Goal: Information Seeking & Learning: Check status

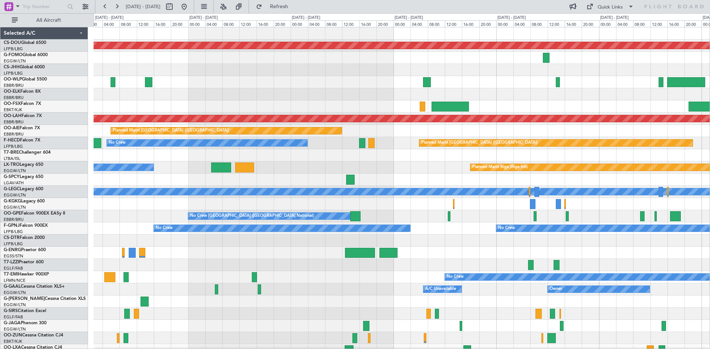
click at [39, 220] on div "Planned Maint London (Biggin Hill) Planned Maint Paris (Le Bourget) Planned Mai…" at bounding box center [355, 181] width 710 height 336
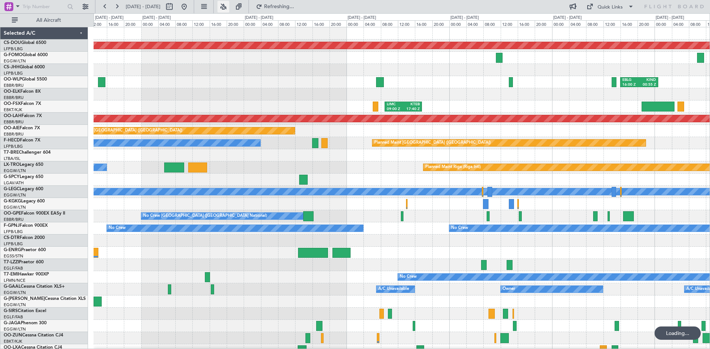
click at [229, 10] on button at bounding box center [223, 7] width 12 height 12
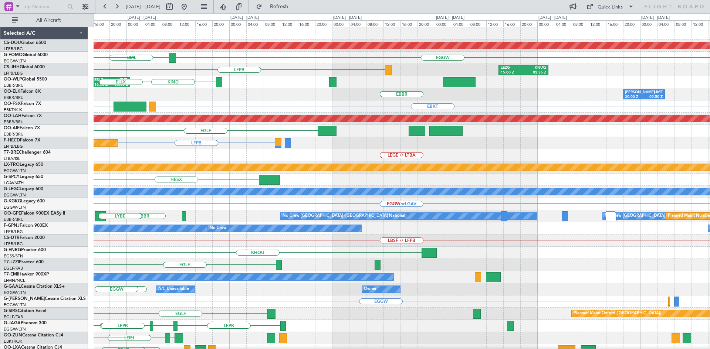
click at [5, 148] on div "Planned Maint London (Biggin Hill) EGGW LIML EGGW LFPB LEZG 15:00 Z KNUQ 02:35 …" at bounding box center [355, 181] width 710 height 336
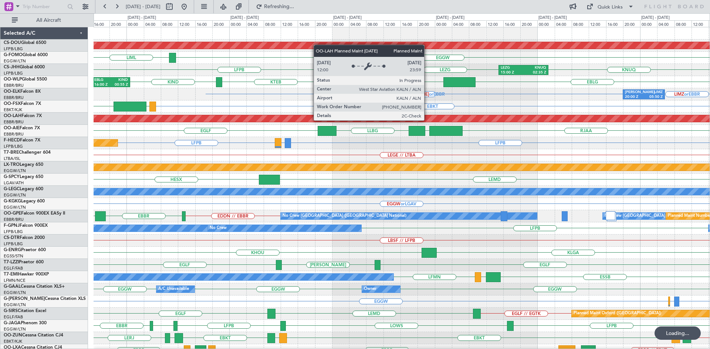
click at [318, 123] on div "Planned Maint [PERSON_NAME]-[GEOGRAPHIC_DATA][PERSON_NAME] ([GEOGRAPHIC_DATA][P…" at bounding box center [402, 119] width 616 height 12
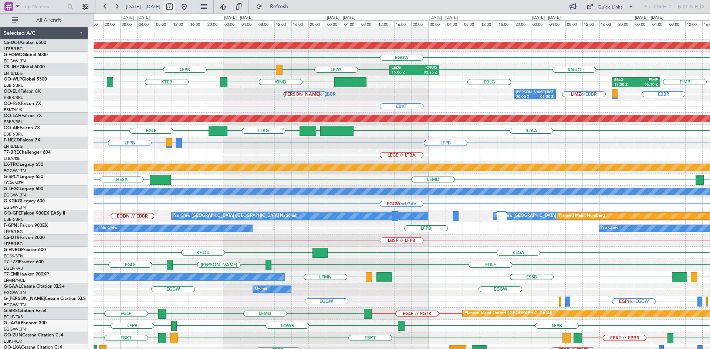
click at [175, 8] on button at bounding box center [169, 7] width 12 height 12
select select "10"
select select "2025"
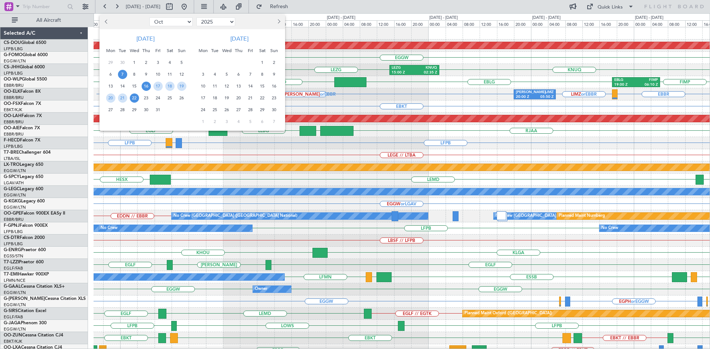
click at [123, 75] on span "7" at bounding box center [122, 74] width 9 height 9
click at [125, 99] on span "21" at bounding box center [122, 98] width 9 height 9
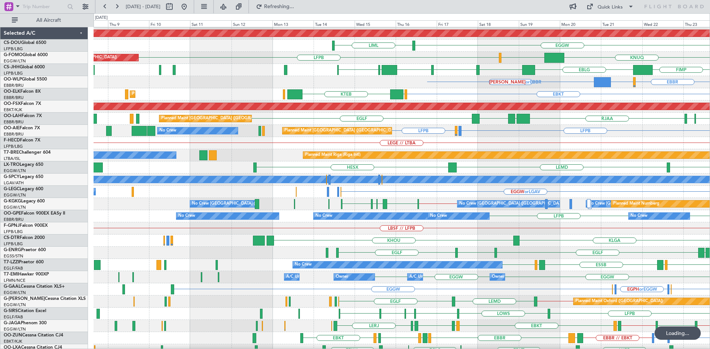
scroll to position [12, 0]
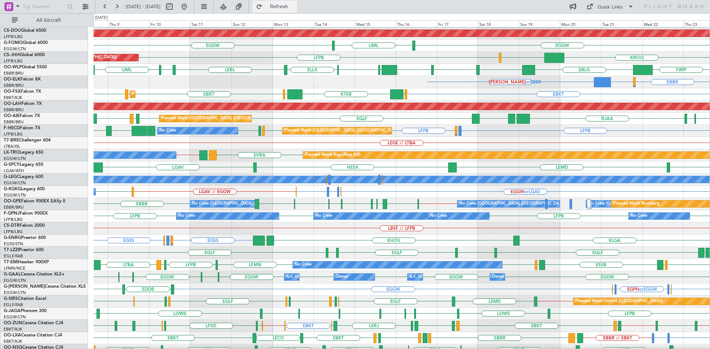
click at [294, 4] on span "Refresh" at bounding box center [279, 6] width 31 height 5
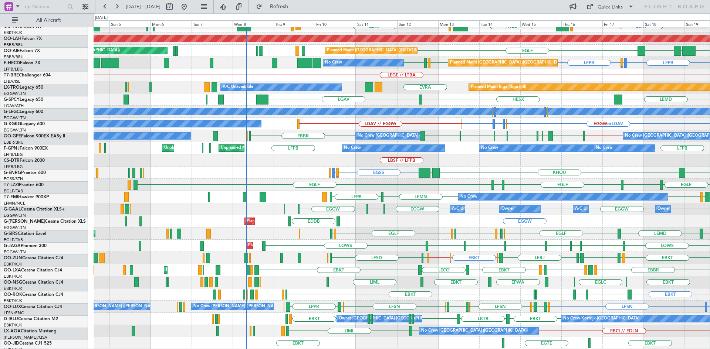
scroll to position [80, 0]
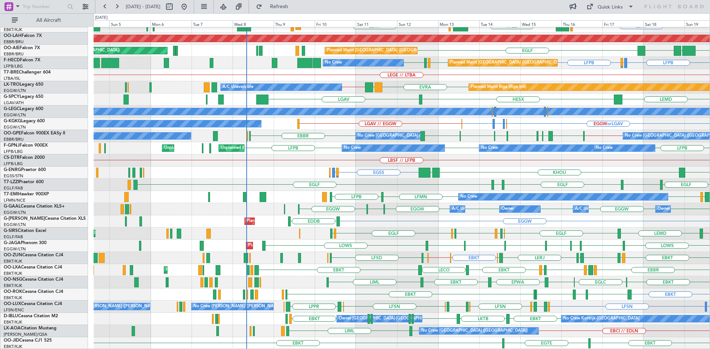
click at [413, 185] on div "KAUS or EBBR LIMZ or EBBR LEMD or EBBR LIMZ or EBBR EBBR LIMZ or EBBR EBBR EBKT…" at bounding box center [402, 148] width 616 height 403
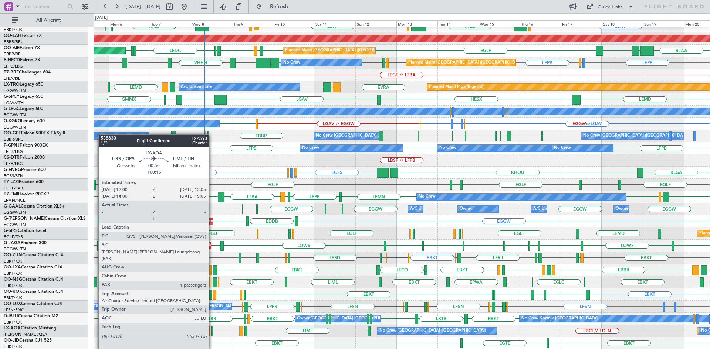
click at [212, 329] on div at bounding box center [212, 332] width 2 height 10
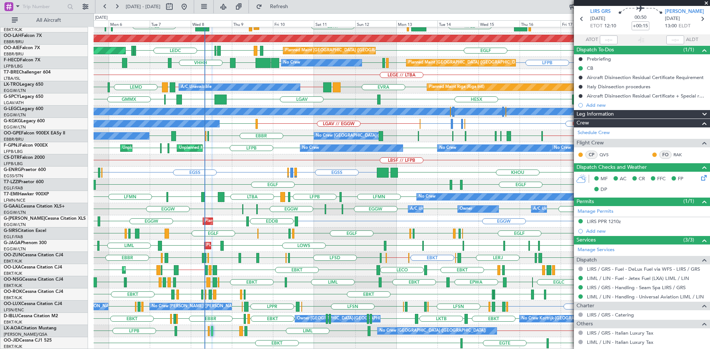
scroll to position [0, 0]
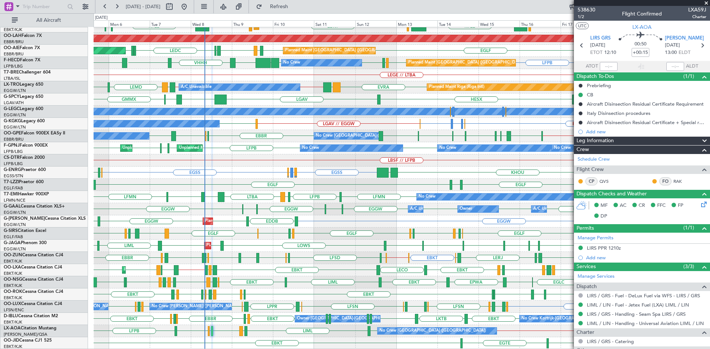
click at [707, 3] on span at bounding box center [706, 3] width 7 height 7
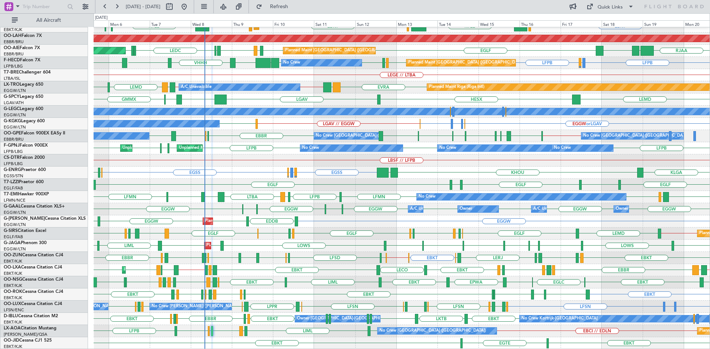
type input "0"
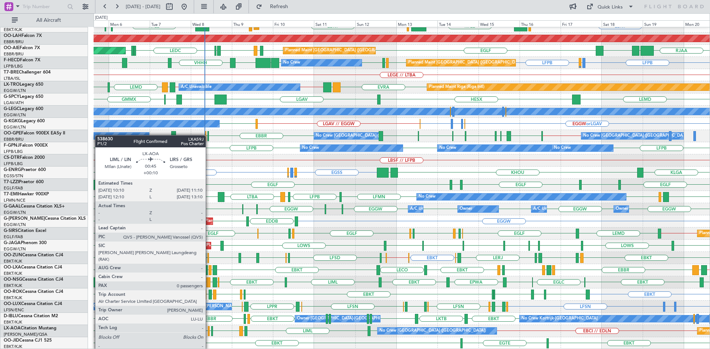
click at [209, 330] on div at bounding box center [209, 332] width 2 height 10
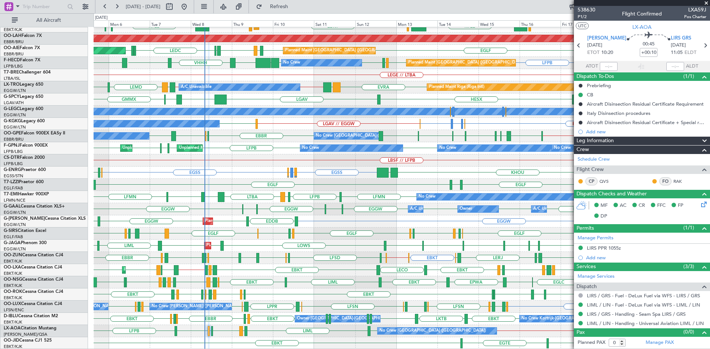
click at [707, 4] on span at bounding box center [706, 3] width 7 height 7
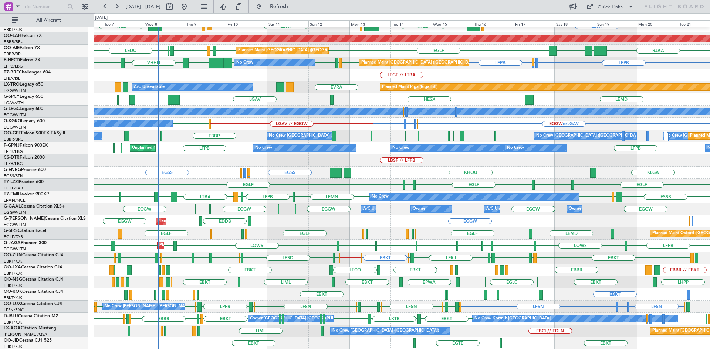
click at [325, 164] on div "LBSF // LFPB" at bounding box center [402, 161] width 616 height 12
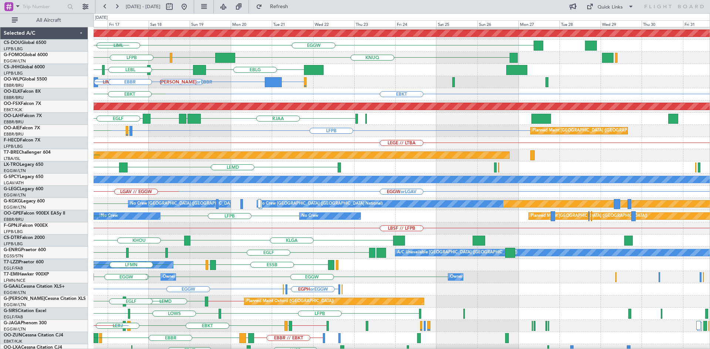
scroll to position [13, 0]
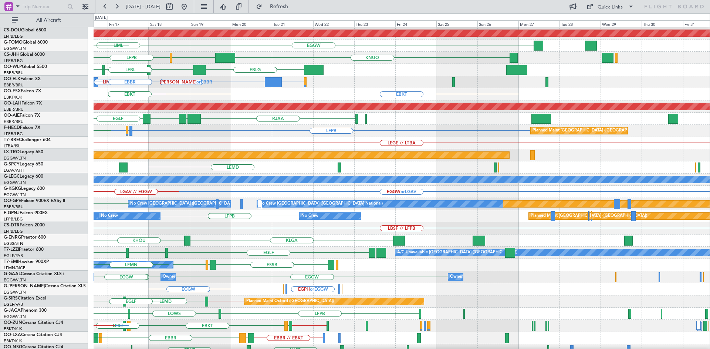
click at [119, 231] on div "LBSF // LFPB" at bounding box center [402, 229] width 616 height 12
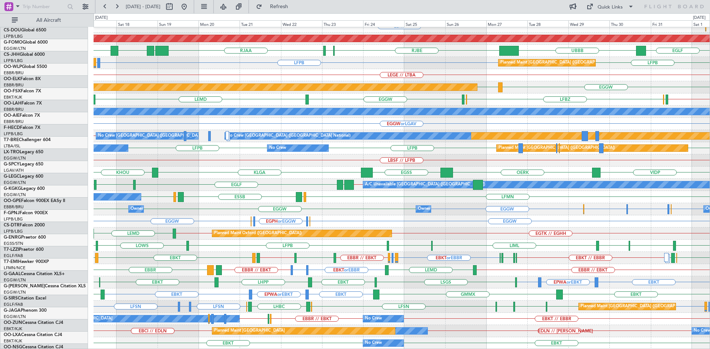
scroll to position [80, 0]
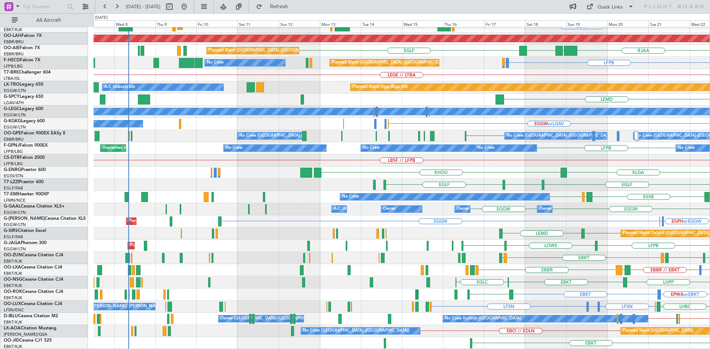
click at [710, 262] on html "17 Oct 2025 - 01 Nov 2025 Refresh Quick Links All Aircraft EBBR LIMZ or EBBR KA…" at bounding box center [355, 174] width 710 height 349
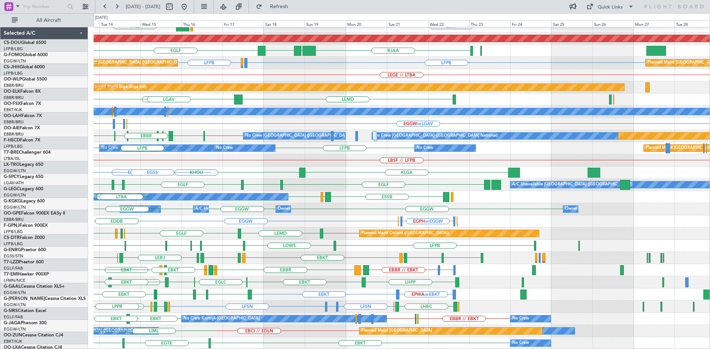
click at [137, 244] on div "Planned Maint London (Biggin Hill) EBBR LIMZ or EBBR KAUS or EBBR LIMZ or EBBR …" at bounding box center [402, 148] width 616 height 403
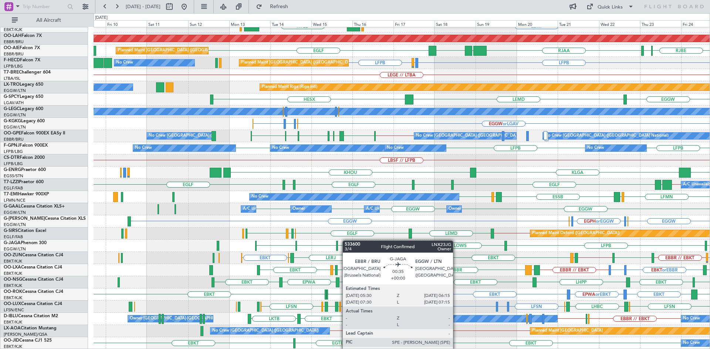
scroll to position [80, 0]
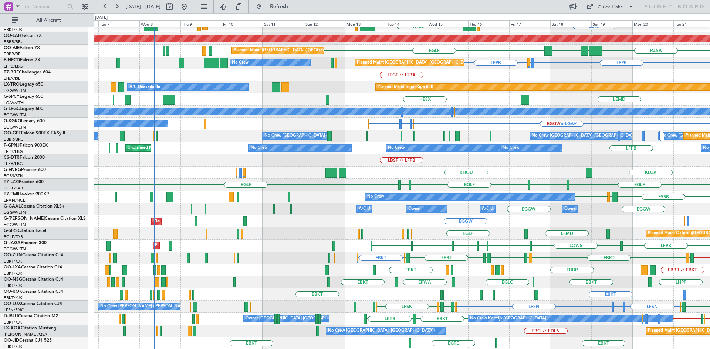
click at [462, 226] on div "KAUS or EBBR LIMZ or EBBR LEMD or EBBR LIMZ or EBBR EBBR LFMN EBKT KTEB LOWS Pl…" at bounding box center [402, 148] width 616 height 403
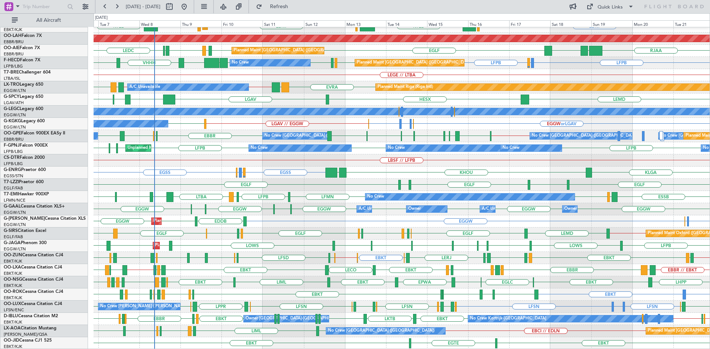
click at [288, 243] on div "Planned Maint London (Luton) LFPB EGGW LFPB EBBR LOWS LOWS LFPB EGGW EBBR EGGW …" at bounding box center [402, 246] width 616 height 12
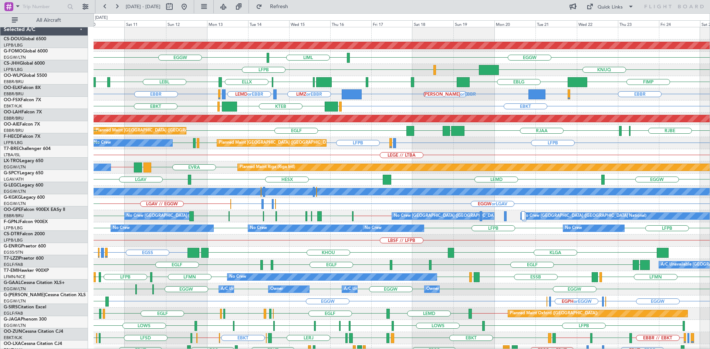
scroll to position [0, 0]
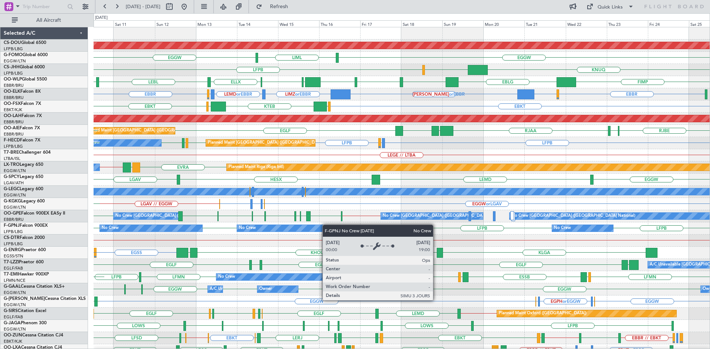
click at [324, 226] on div "Planned Maint London (Biggin Hill) EGGW LIML EGGW KNUQ LFPB LEZG Planned Maint …" at bounding box center [402, 228] width 616 height 403
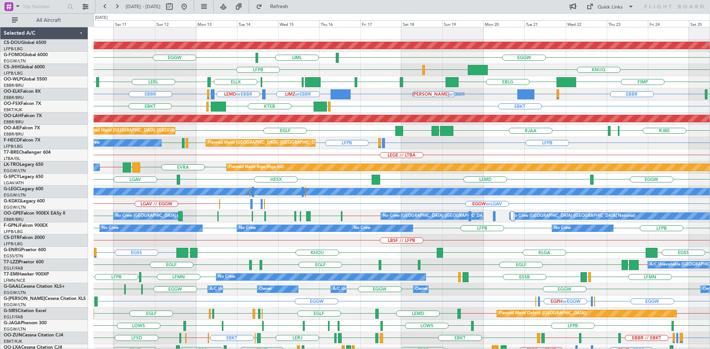
click at [435, 154] on div "LEGE // LTBA" at bounding box center [402, 155] width 616 height 12
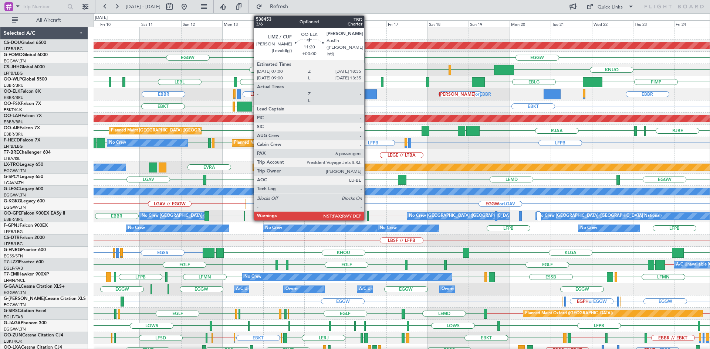
click at [368, 95] on div at bounding box center [367, 94] width 20 height 10
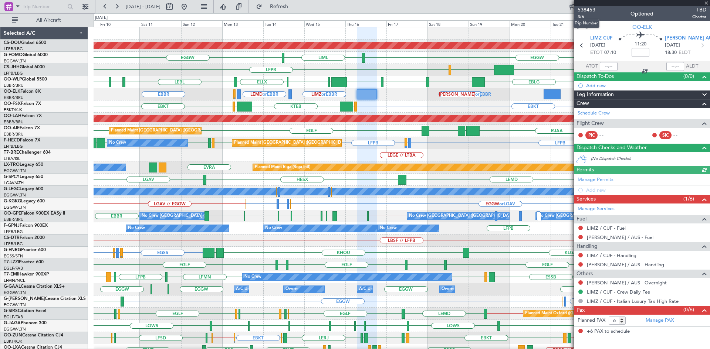
click at [589, 11] on span "538453" at bounding box center [587, 10] width 18 height 8
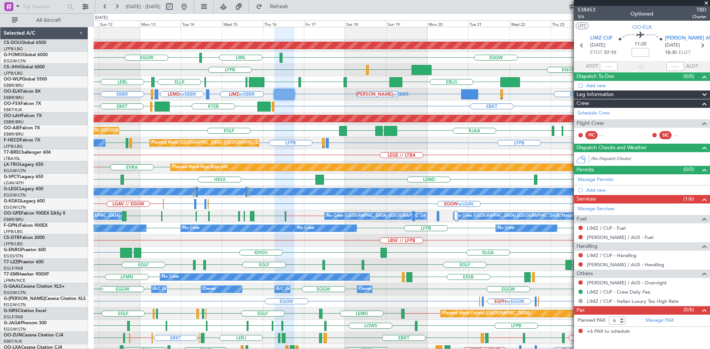
click at [391, 163] on div "Planned Maint London (Biggin Hill) EGGW LIML EGGW KNUQ LFPB LEZG Planned Maint …" at bounding box center [402, 228] width 616 height 403
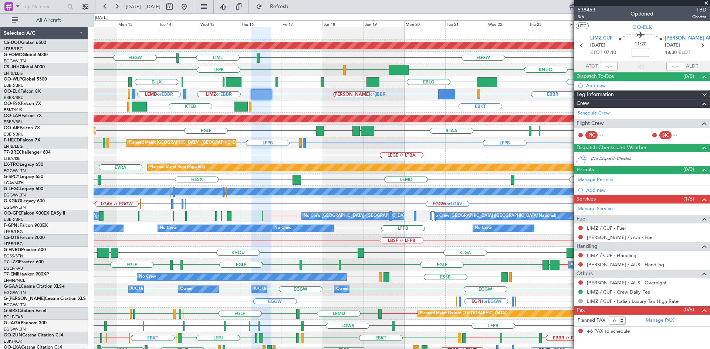
click at [707, 2] on span at bounding box center [706, 3] width 7 height 7
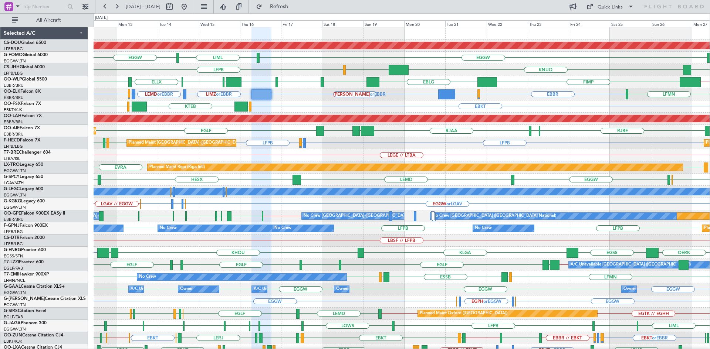
type input "0"
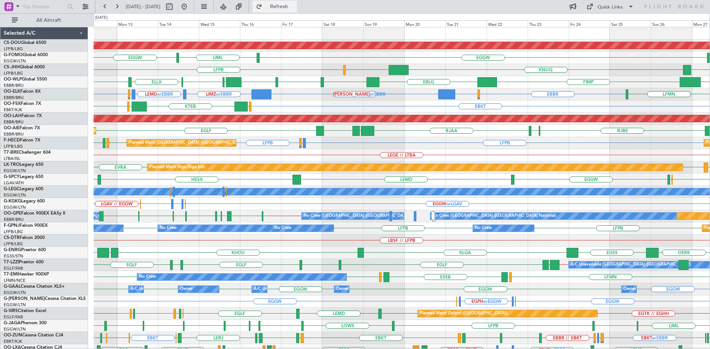
click at [287, 7] on button "Refresh" at bounding box center [275, 7] width 44 height 12
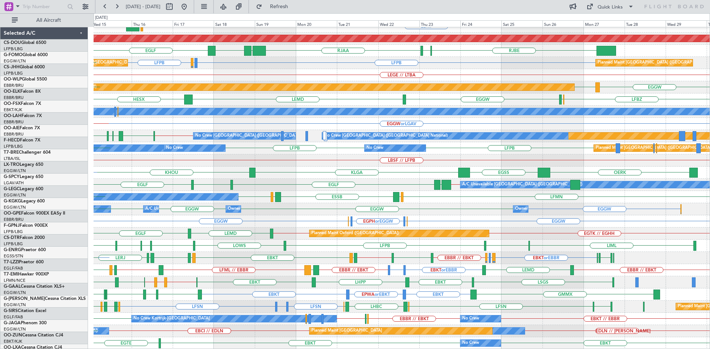
scroll to position [80, 0]
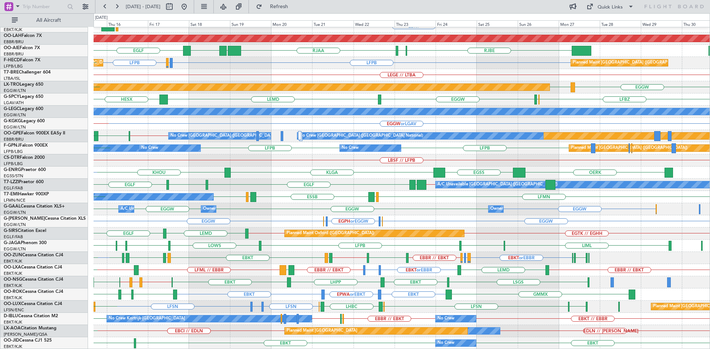
click at [327, 142] on div "LFMN EBBR EBKT KTEB LOWS LIMC EBKT Planned Maint Alton-st Louis (St Louis Regl)…" at bounding box center [402, 148] width 616 height 403
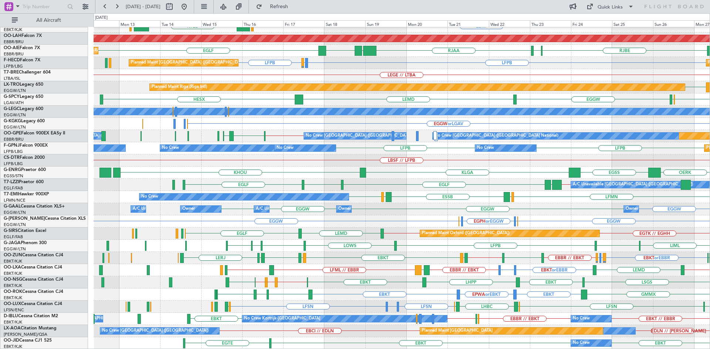
click at [514, 322] on div "LFMN EBBR EBBR EBKT KTEB LOWS Planned Maint Kortrijk-Wevelgem Planned Maint Alt…" at bounding box center [402, 148] width 616 height 403
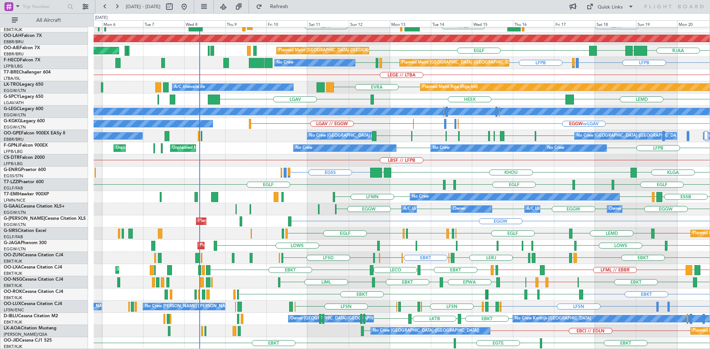
click at [531, 185] on div "EBBR EBKT KTEB LIMC EBKT LOWS Planned Maint Kortrijk-Wevelgem Planned Maint Alt…" at bounding box center [402, 148] width 616 height 403
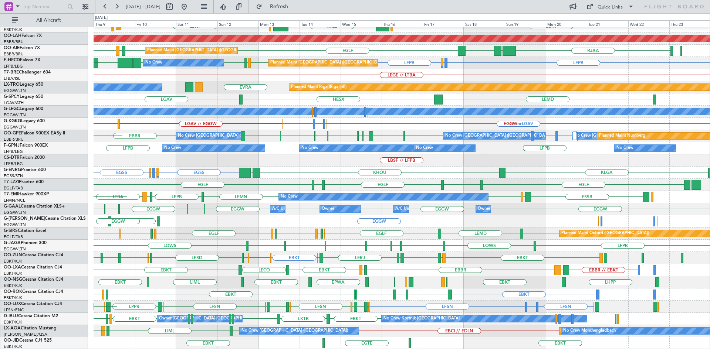
click at [267, 143] on div "LFPB LFPB LFPB No Crew No Crew No Crew No Crew Unplanned Maint Paris (Le Bourge…" at bounding box center [402, 148] width 616 height 12
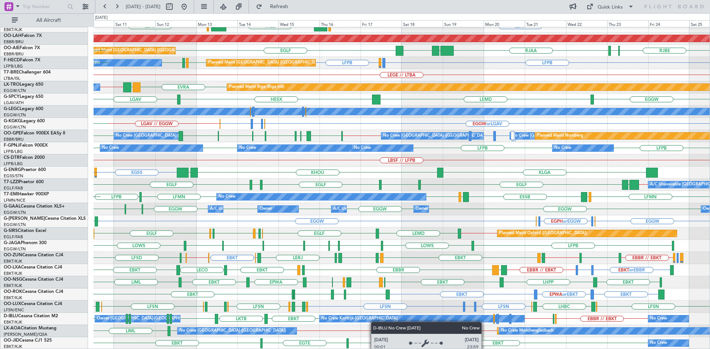
click at [343, 318] on div "Owner Kortrijk-Wevelgem No Crew Kortrijk-Wevelgem EBKT LKTB EBKT EBKT EBBR // E…" at bounding box center [402, 319] width 616 height 12
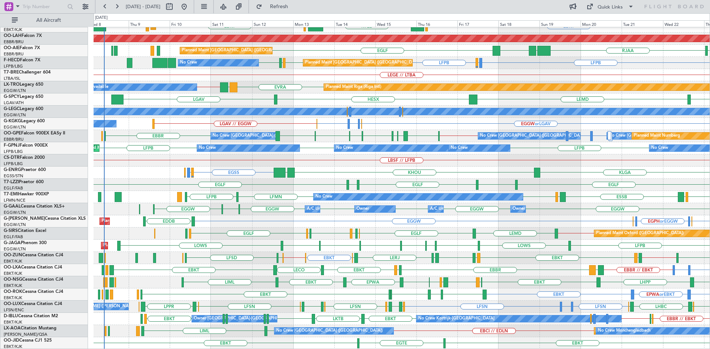
click at [426, 302] on div "EBBR LFMN EBKT KTEB LIMC EBKT LOWS Planned Maint Kortrijk-Wevelgem Planned Main…" at bounding box center [402, 148] width 616 height 403
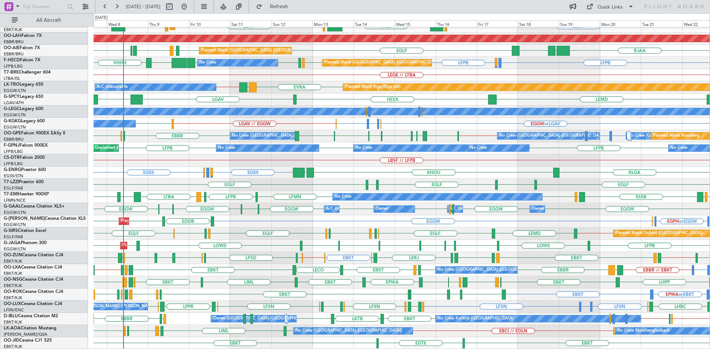
click at [444, 243] on div "EBBR EBKT LOWS KTEB LIMC EBKT EBKT LHBP Planned Maint Kortrijk-Wevelgem Planned…" at bounding box center [402, 148] width 616 height 403
click at [289, 1] on button "Refresh" at bounding box center [275, 7] width 44 height 12
click at [295, 6] on span "Refresh" at bounding box center [279, 6] width 31 height 5
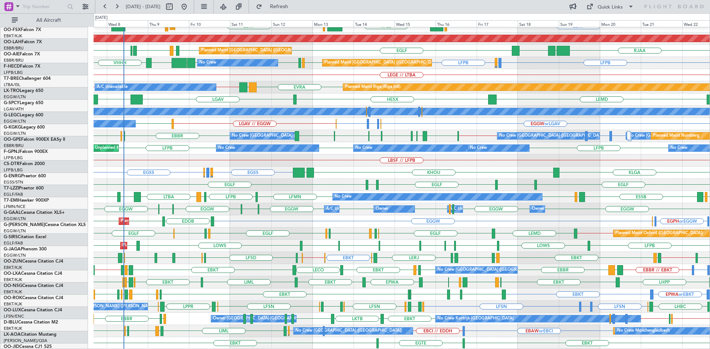
scroll to position [80, 0]
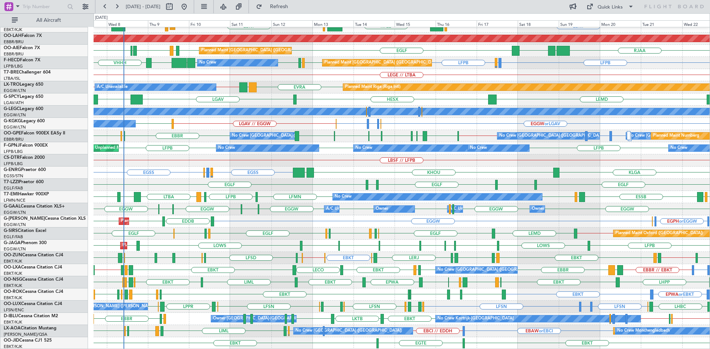
click at [496, 339] on div "EBKT EBKT EGTE No Crew" at bounding box center [402, 344] width 616 height 12
click at [496, 328] on div "EBAW or EBCI EBCI // EDDH EBAW or EBCI EBCI LIML EBCI LIML LIRS LIML Planned Ma…" at bounding box center [402, 331] width 616 height 12
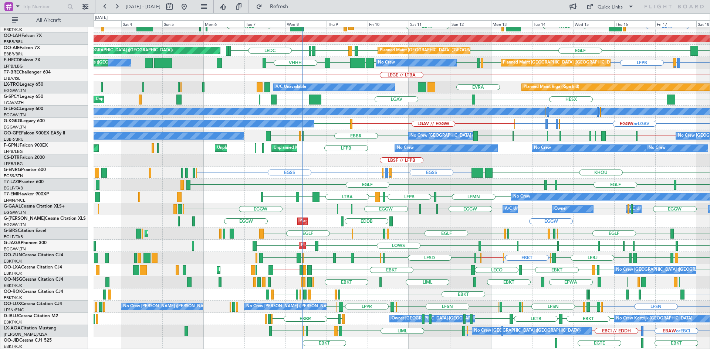
click at [471, 237] on div "EBBR Planned Maint Kortrijk-Wevelgem EBKT EBKT EBKT LHBP KTEB KTEB LIMC LOWS Pl…" at bounding box center [402, 148] width 616 height 403
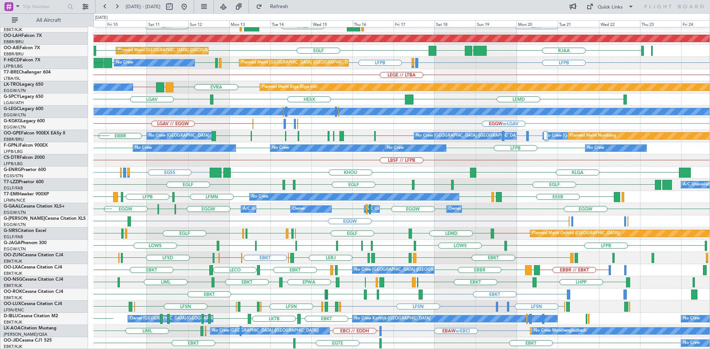
click at [339, 264] on div "EBBR LIML EBKT EBKT KTEB LIMC LOWS EBKT LHBP KTEB Planned Maint Kortrijk-Wevelg…" at bounding box center [402, 148] width 616 height 403
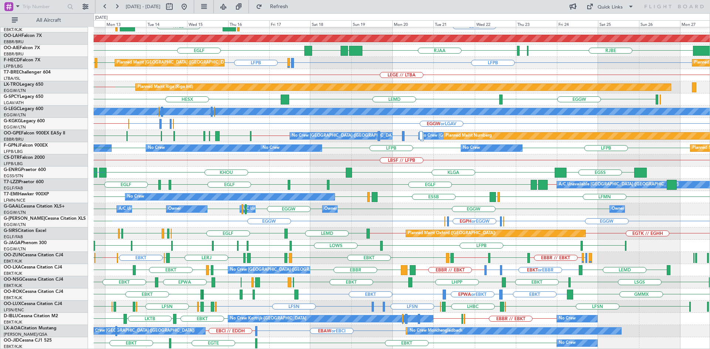
click at [337, 223] on div "EBBR EBKT EBKT KTEB LIMC LOWS Planned Maint Kortrijk-Wevelgem Planned Maint Alt…" at bounding box center [402, 148] width 616 height 403
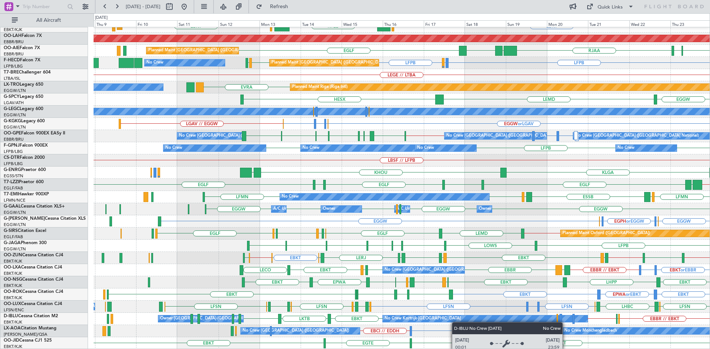
click at [456, 322] on div "EBBR LFMN EBKT EBKT KTEB LIMC LOWS Planned Maint Kortrijk-Wevelgem Planned Main…" at bounding box center [402, 148] width 616 height 403
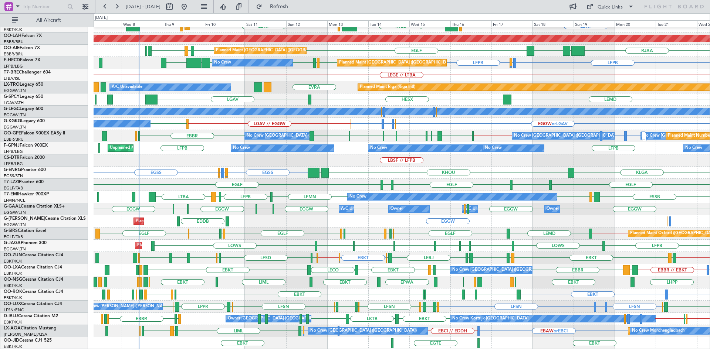
click at [270, 195] on div "EBBR Planned Maint Kortrijk-Wevelgem EBKT EBKT EBKT LHBP KTEB LIMC LOWS Planned…" at bounding box center [402, 148] width 616 height 403
click at [291, 9] on span "Refresh" at bounding box center [279, 6] width 31 height 5
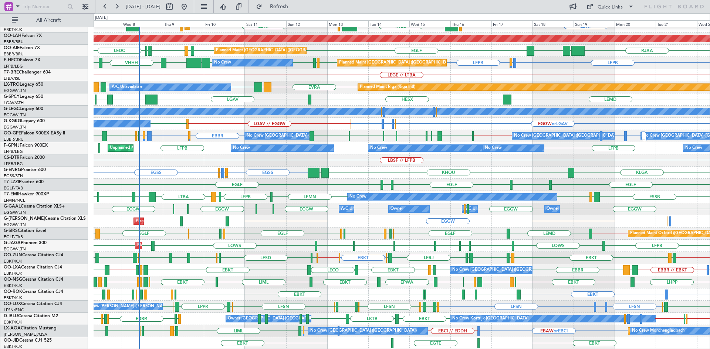
scroll to position [0, 0]
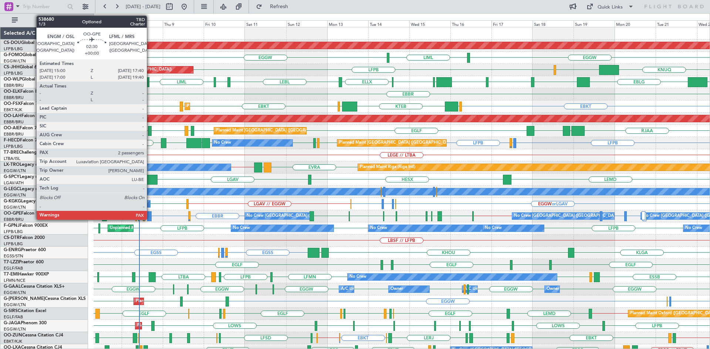
click at [150, 217] on div at bounding box center [149, 217] width 5 height 10
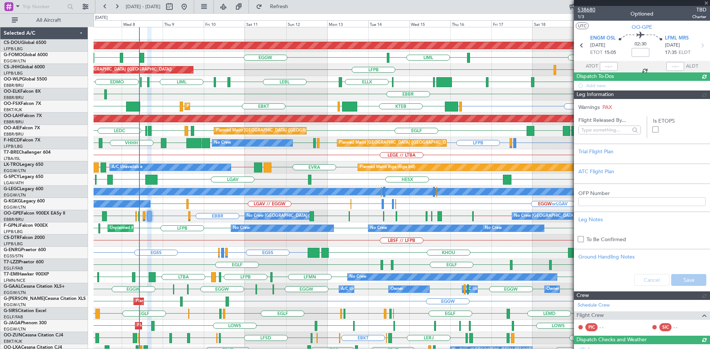
click at [587, 8] on span "538680" at bounding box center [587, 10] width 18 height 8
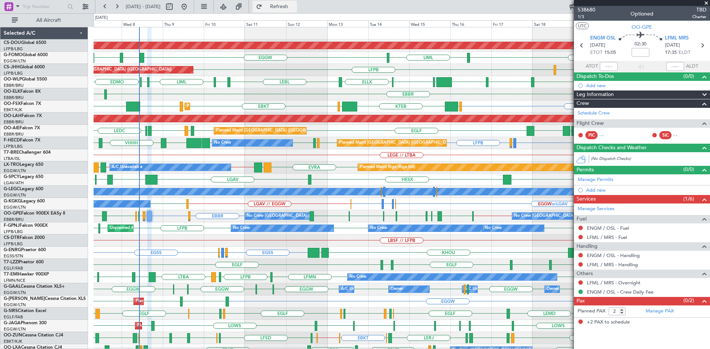
click at [295, 6] on span "Refresh" at bounding box center [279, 6] width 31 height 5
click at [705, 3] on span at bounding box center [706, 3] width 7 height 7
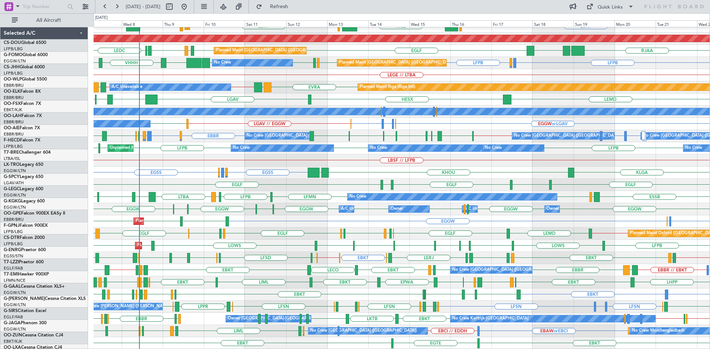
scroll to position [80, 0]
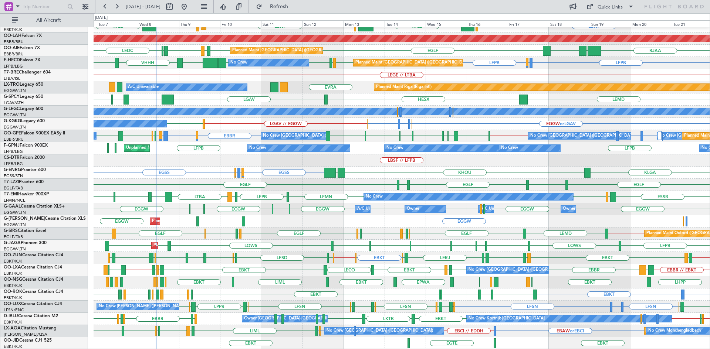
click at [171, 336] on div "EBBR LIML EBKT LOWS KTEB LIMC EBKT EBKT LHBP KTEB Planned Maint Kortrijk-Wevelg…" at bounding box center [402, 148] width 616 height 403
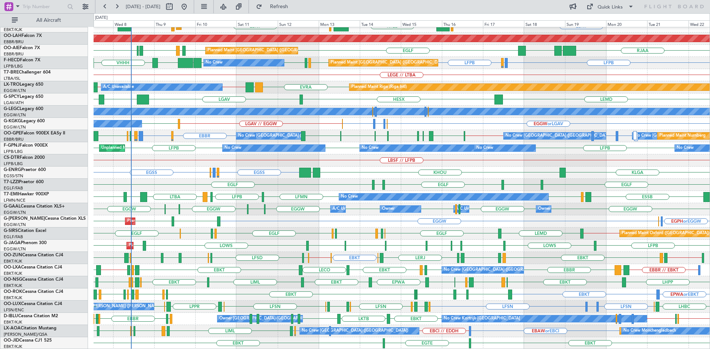
click at [508, 328] on div "Planned Maint Monchengladbach No Crew Charleroi (Brussels South) No Crew Monche…" at bounding box center [402, 331] width 616 height 12
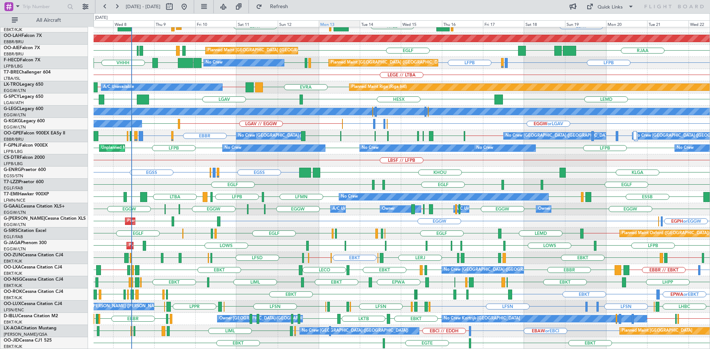
drag, startPoint x: 286, startPoint y: 9, endPoint x: 334, endPoint y: 22, distance: 49.6
click at [287, 9] on button "Refresh" at bounding box center [275, 7] width 44 height 12
click at [207, 315] on div "EBBR // EBKT LFPB EBKT // EBBR EBKT LKTB EBKT LSGS EBBR EGGW EDDK No Crew Kortr…" at bounding box center [402, 319] width 616 height 12
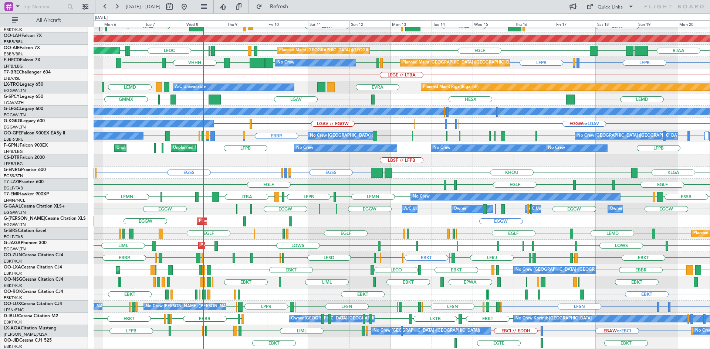
click at [355, 214] on div "EBBR LIML Planned Maint Kortrijk-Wevelgem KTEB LIMC EBKT EBKT LHBP KTEB LOWS EB…" at bounding box center [402, 148] width 616 height 403
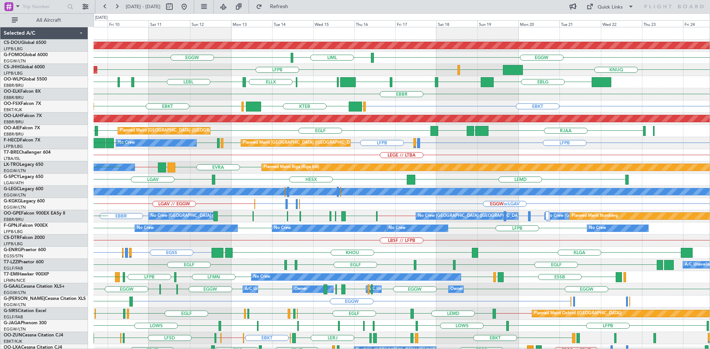
click at [405, 209] on div "Planned Maint London (Biggin Hill) EGGW EGGW LIML EGGW KTEB ESSA LFPB KNUQ LEZG…" at bounding box center [402, 228] width 616 height 403
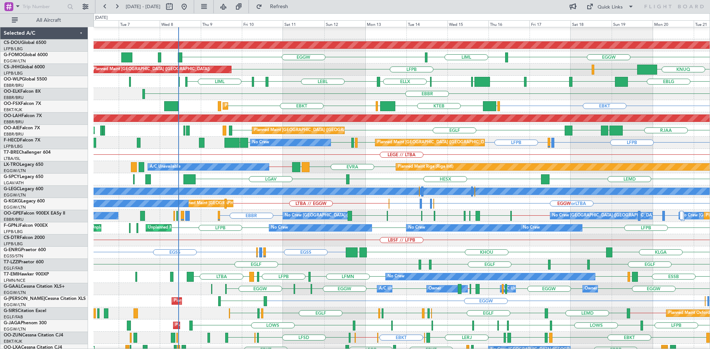
scroll to position [0, 0]
click at [344, 163] on div "EVRA LLBG EGGW // EDDL Planned Maint Riga (Riga Intl) A/C Unavailable" at bounding box center [402, 167] width 616 height 12
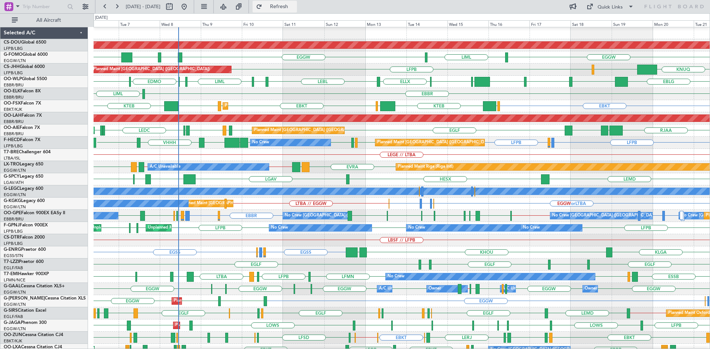
click at [297, 3] on button "Refresh" at bounding box center [275, 7] width 44 height 12
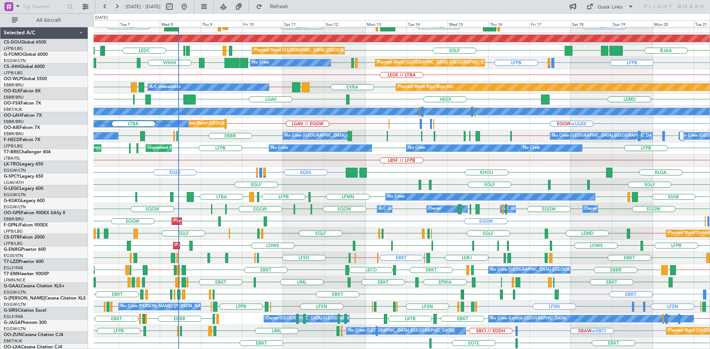
scroll to position [80, 0]
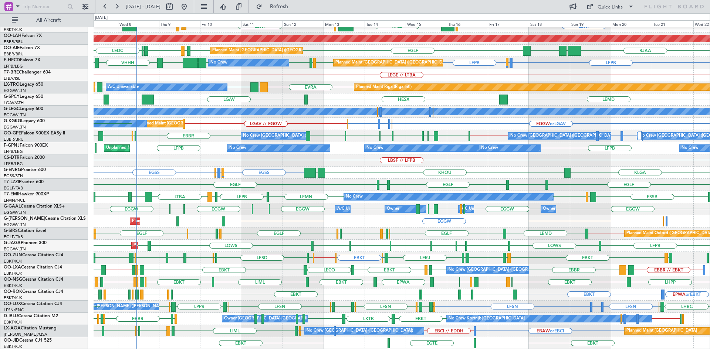
click at [377, 251] on div "EBBR LIML EBKT EBKT EBKT LHBP KTEB LOWS KTEB LIMC Planned Maint Kortrijk-Wevelg…" at bounding box center [402, 148] width 616 height 403
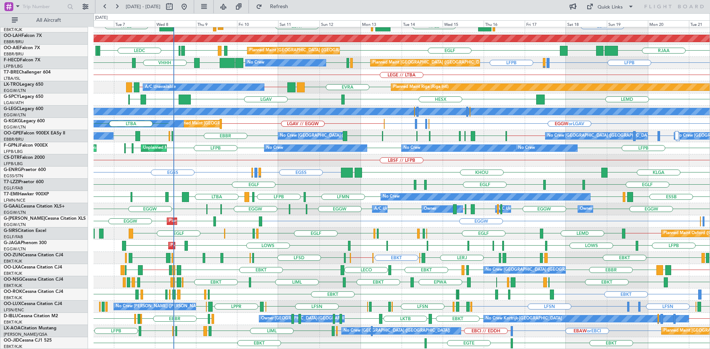
click at [425, 308] on div "No Crew Nancy (Essey) LFSN LFBO or LFSN LFSN LPPR EDSB LFSN LHBC ELLX LSZH LIEE…" at bounding box center [402, 307] width 616 height 12
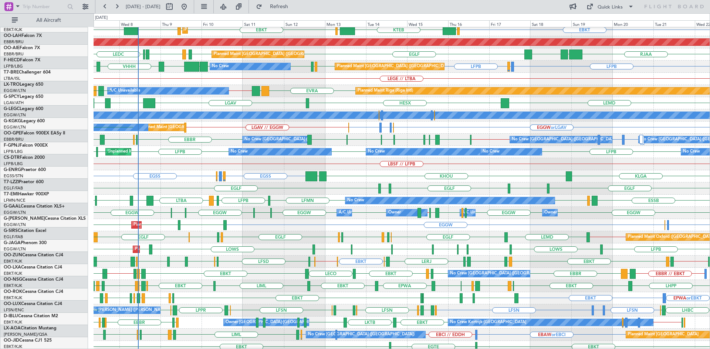
click at [274, 189] on div "EBBR LIML Planned Maint Kortrijk-Wevelgem EBKT EBKT EBKT LHBP KTEB LOWS KTEB LI…" at bounding box center [402, 152] width 616 height 403
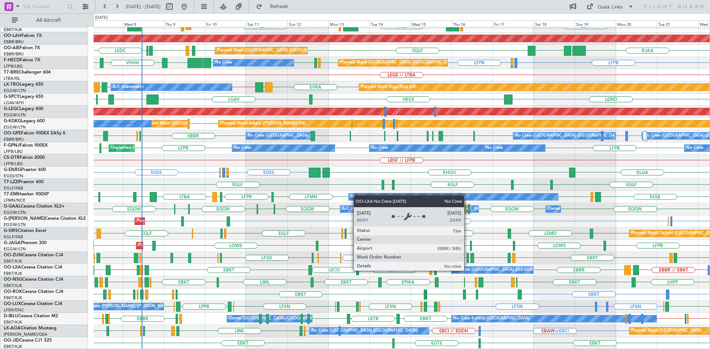
click at [467, 271] on div "No Crew [GEOGRAPHIC_DATA] ([GEOGRAPHIC_DATA] National)" at bounding box center [515, 270] width 124 height 11
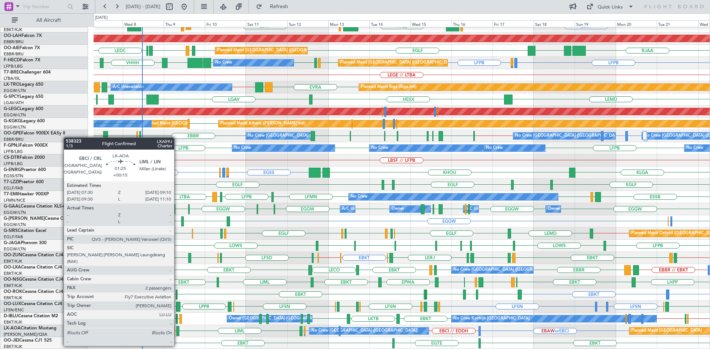
click at [177, 332] on div at bounding box center [177, 332] width 3 height 10
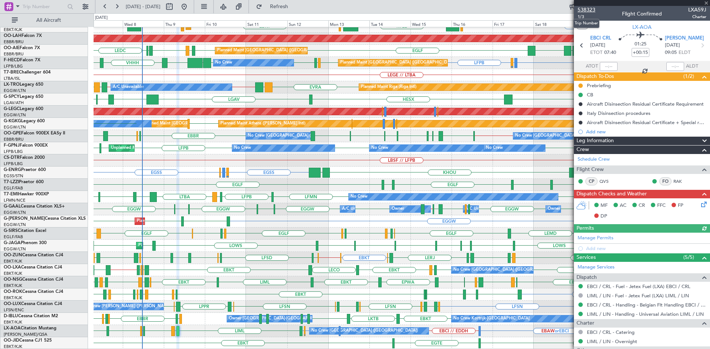
click at [586, 10] on span "538323" at bounding box center [587, 10] width 18 height 8
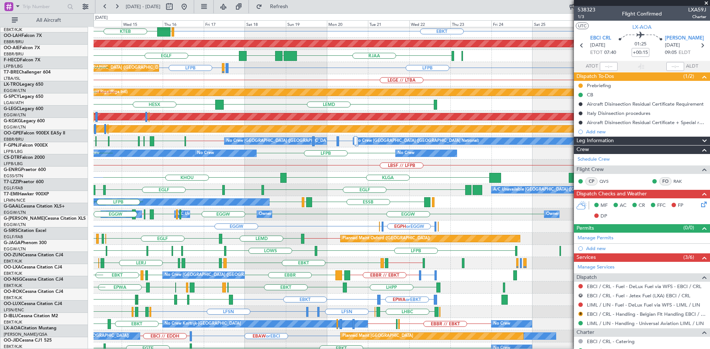
scroll to position [74, 0]
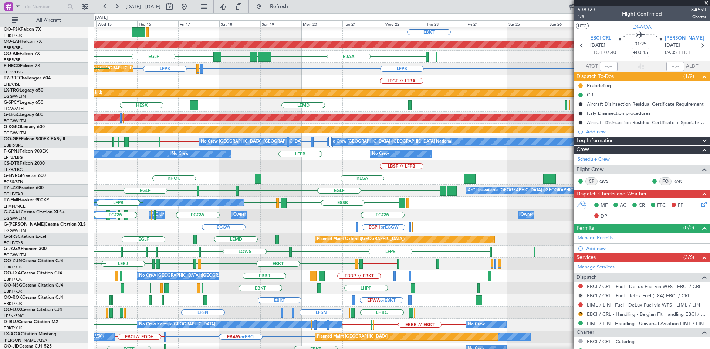
click at [124, 123] on div "Planned Maint [GEOGRAPHIC_DATA] ([GEOGRAPHIC_DATA])" at bounding box center [402, 118] width 616 height 12
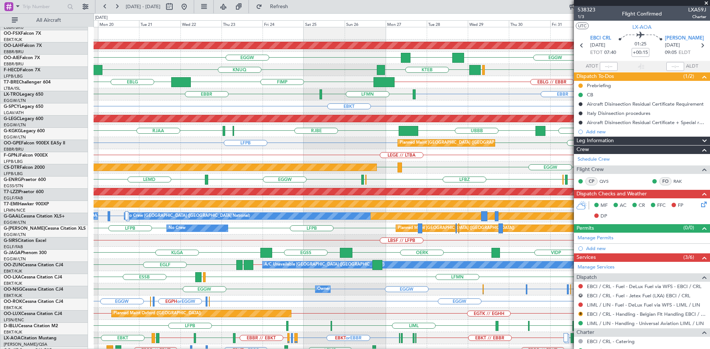
scroll to position [0, 0]
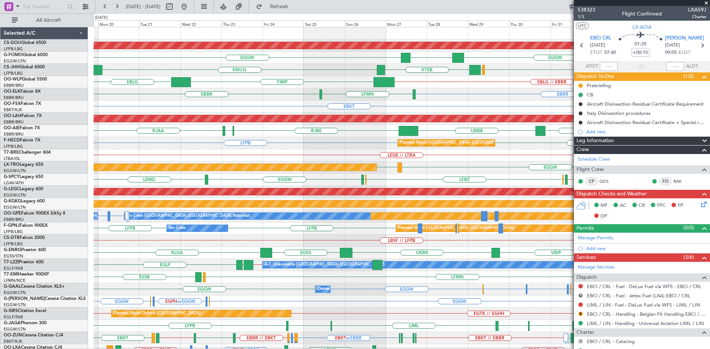
click at [706, 5] on span at bounding box center [706, 3] width 7 height 7
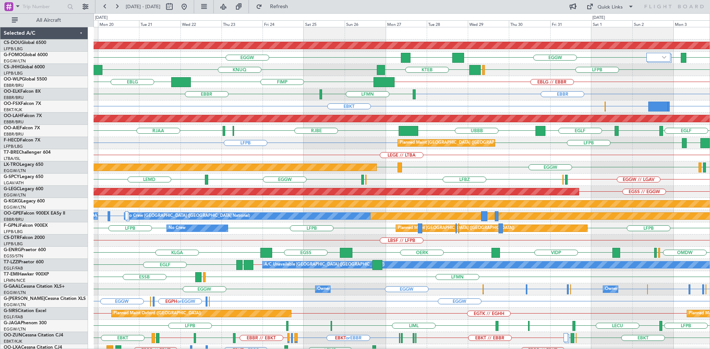
type input "0"
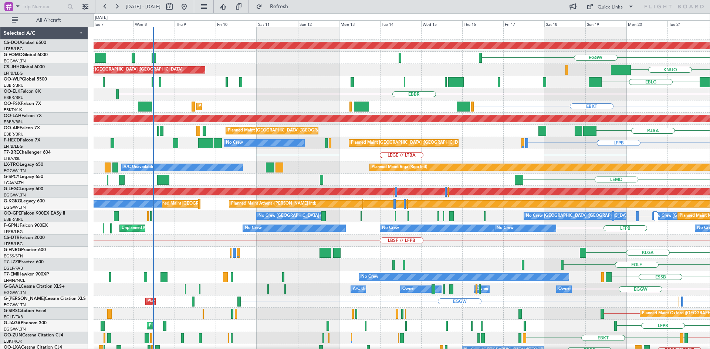
click at [710, 202] on html "19 Oct 2025 - 03 Nov 2025 Refresh Quick Links All Aircraft Planned Maint London…" at bounding box center [355, 174] width 710 height 349
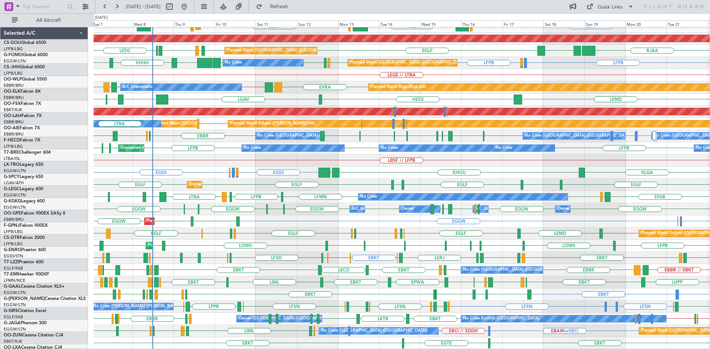
scroll to position [80, 0]
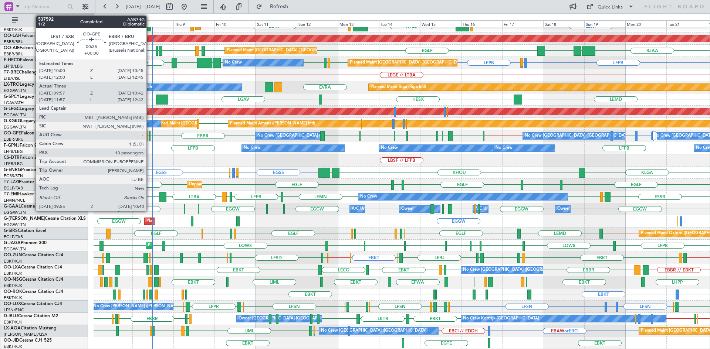
click at [150, 135] on div at bounding box center [149, 136] width 1 height 10
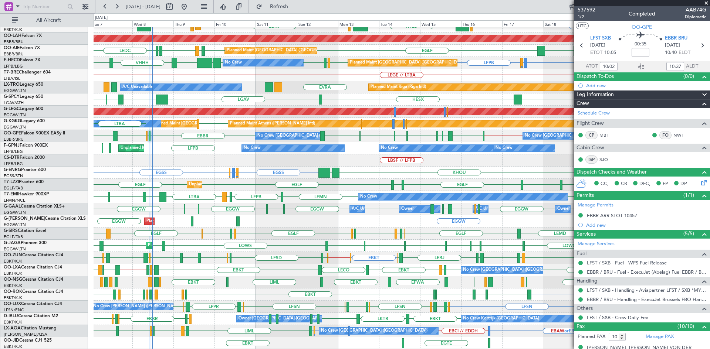
click at [705, 2] on span at bounding box center [706, 3] width 7 height 7
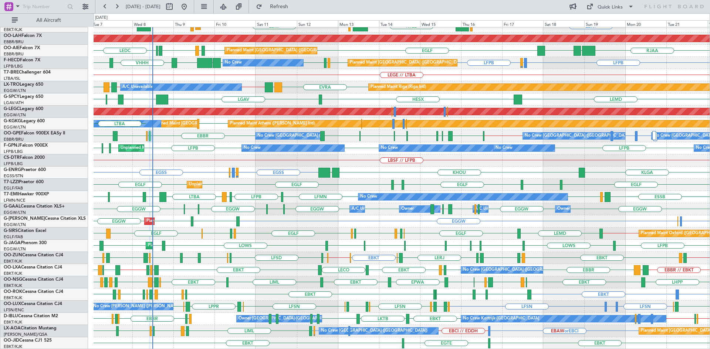
type input "0"
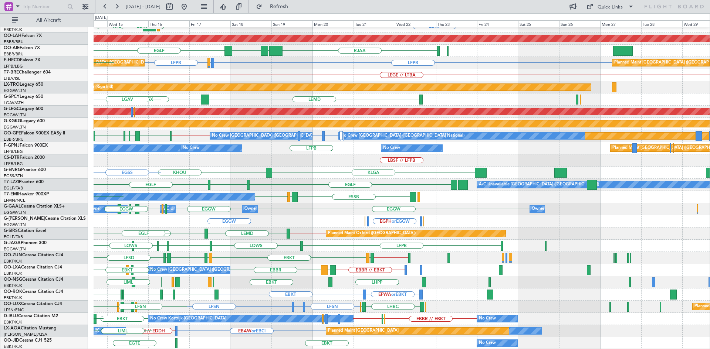
click at [234, 183] on div "EBBR EBKT KTEB LOWS LIMC EBKT Planned Maint Alton-st Louis (St Louis Regl) RJAA…" at bounding box center [402, 148] width 616 height 403
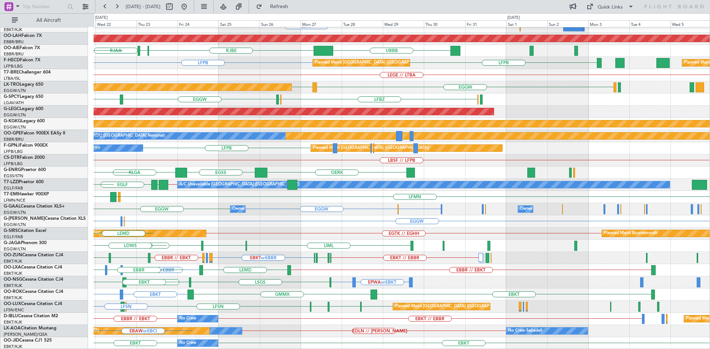
click at [0, 126] on div "EBBR LFMN EBBR EBKT Planned Maint Alton-st Louis (St Louis Regl) UBBB RJBE RJOB…" at bounding box center [355, 181] width 710 height 336
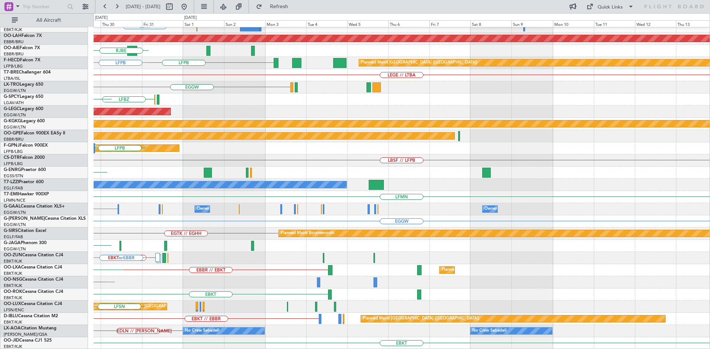
click at [196, 111] on div "EBBR LFMN EBKT Planned Maint Alton-st Louis (St Louis Regl) UBBB RJBE LFPB Plan…" at bounding box center [402, 148] width 616 height 403
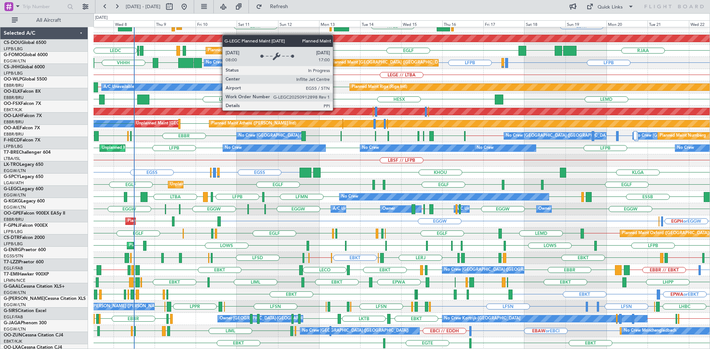
scroll to position [80, 0]
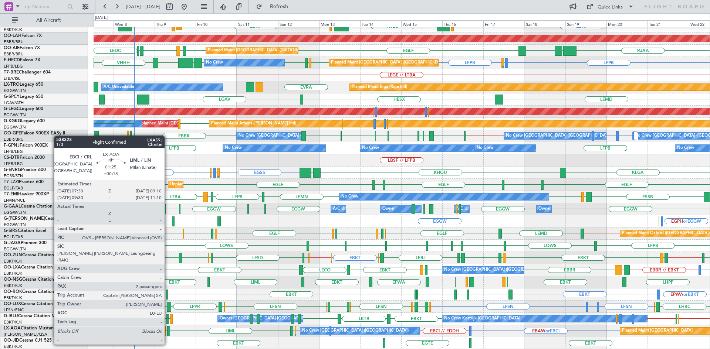
click at [168, 331] on div at bounding box center [168, 332] width 3 height 10
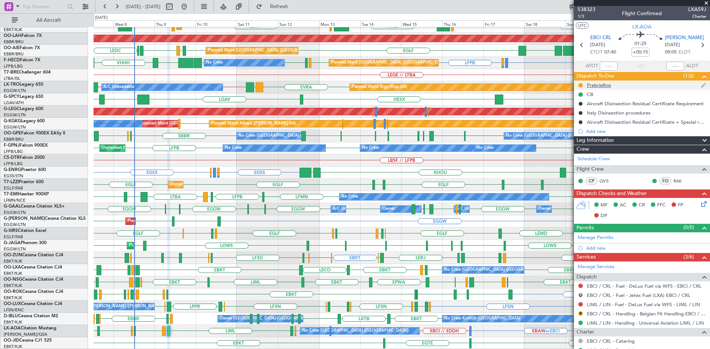
scroll to position [0, 0]
click at [584, 8] on span "538323" at bounding box center [587, 10] width 18 height 8
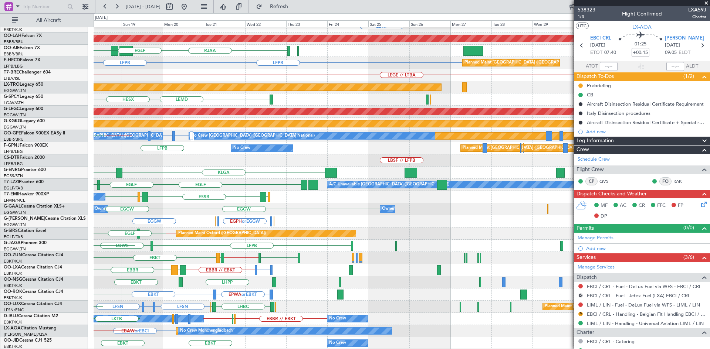
click at [0, 114] on div "EBBR EBKT LOWS KTEB Planned Maint Alton-st Louis (St Louis Regl) RJAA UZSA LLBG…" at bounding box center [355, 181] width 710 height 336
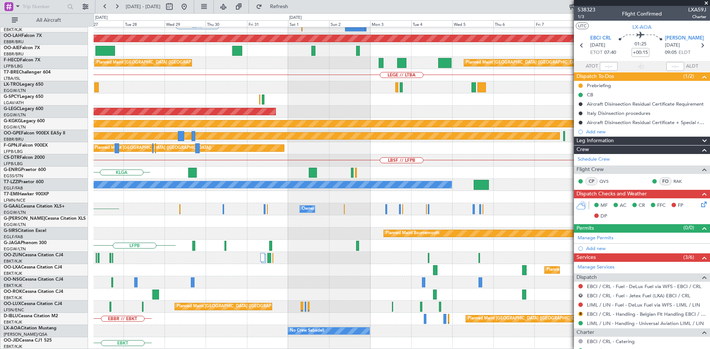
scroll to position [80, 0]
click at [34, 128] on div "EBBR EBKT Planned Maint Alton-st Louis (St Louis Regl) LFPB Planned Maint Paris…" at bounding box center [355, 181] width 710 height 336
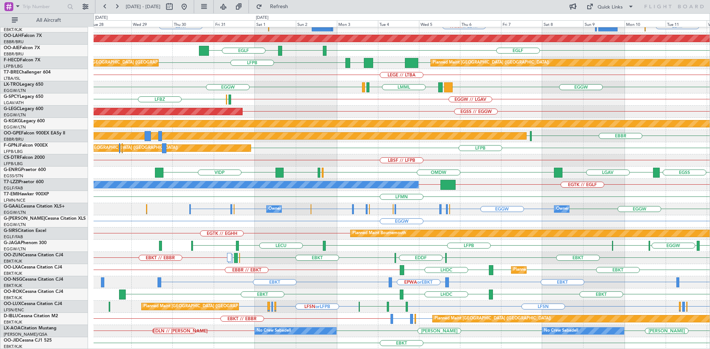
click at [352, 207] on div "EBBR KMDT or EBBR FAKM or EBKT FALA or EBKT EHRD or EBKT EBKT EBKT EHRD or EBKT…" at bounding box center [402, 148] width 616 height 403
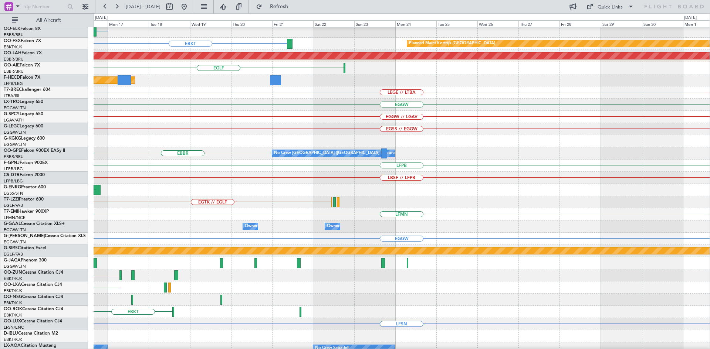
click at [91, 210] on div "EBLG // EBBR KMDT or EBBR EBKT Planned Maint Kortrijk-Wevelgem Planned Maint Al…" at bounding box center [355, 181] width 710 height 336
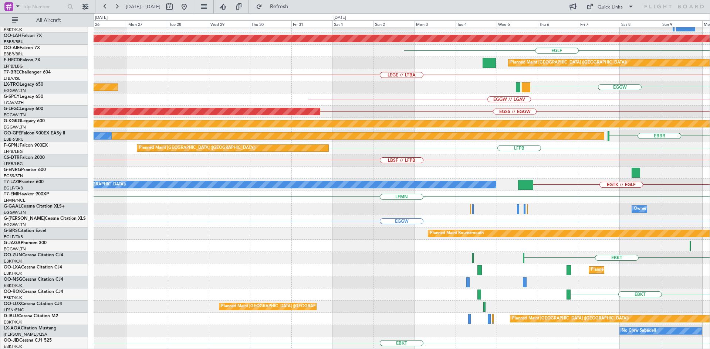
click at [710, 129] on html "16 Nov 2025 - 01 Dec 2025 Refresh Quick Links All Aircraft EBKT Planned Maint A…" at bounding box center [355, 174] width 710 height 349
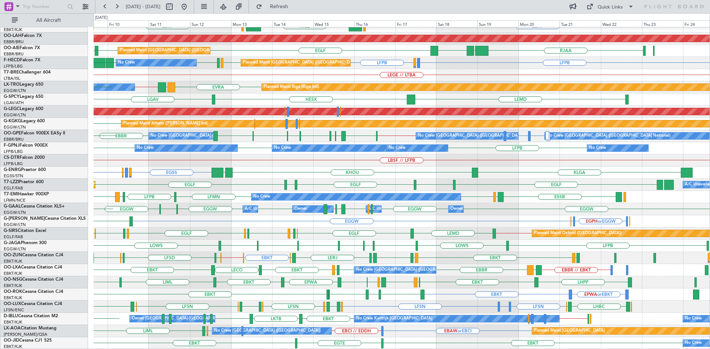
click at [338, 194] on div "No Crew" at bounding box center [355, 197] width 209 height 7
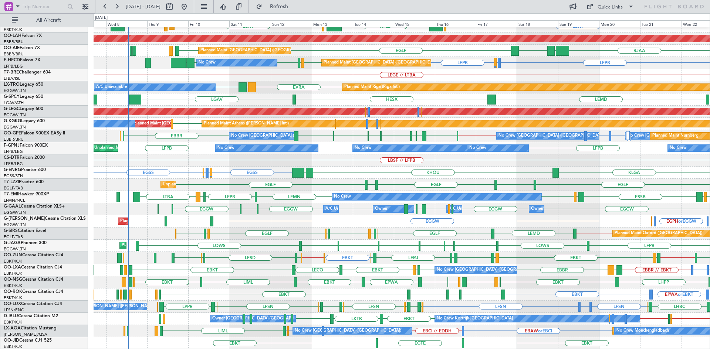
click at [317, 222] on div "EBBR EBKT LOWS KTEB LIMC EBKT Planned Maint Kortrijk-Wevelgem Planned Maint Alt…" at bounding box center [402, 148] width 616 height 403
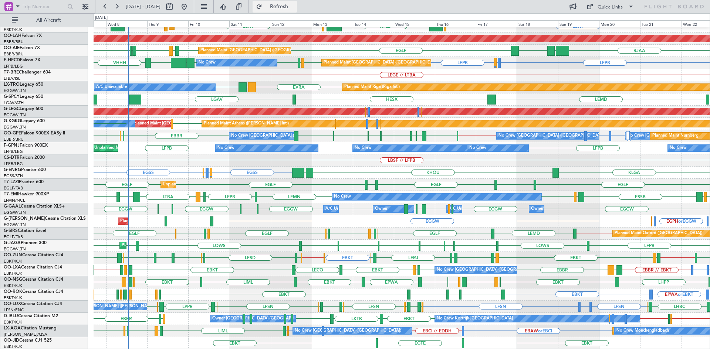
click at [295, 8] on span "Refresh" at bounding box center [279, 6] width 31 height 5
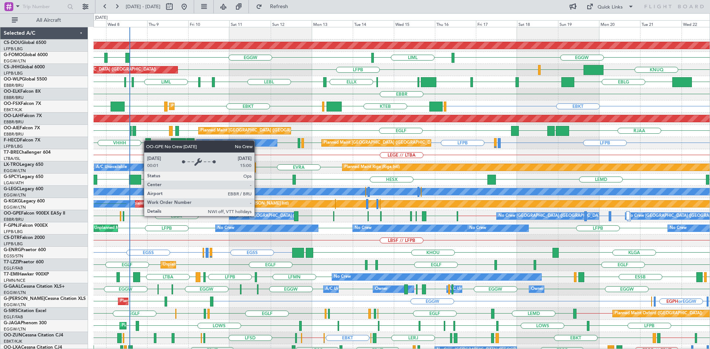
click at [258, 216] on div "No Crew [GEOGRAPHIC_DATA] ([GEOGRAPHIC_DATA] National)" at bounding box center [293, 216] width 124 height 11
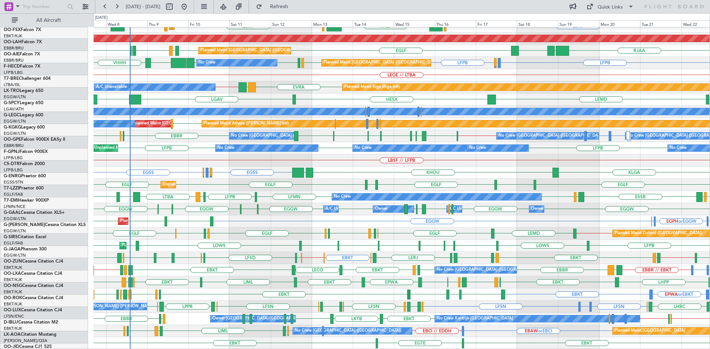
scroll to position [80, 0]
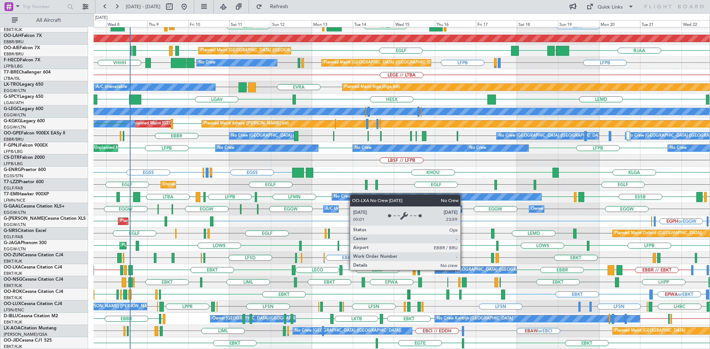
click at [327, 269] on div "EBBR EBKT KTEB LIMC EBKT LOWS EBKT LHBP KTEB Planned Maint [GEOGRAPHIC_DATA]-[G…" at bounding box center [402, 148] width 616 height 403
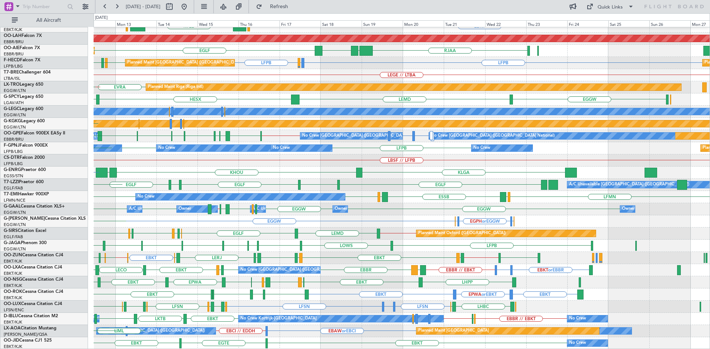
click at [309, 275] on div "EBBR EBKT KTEB LIMC EBKT LOWS Planned Maint [GEOGRAPHIC_DATA]-[GEOGRAPHIC_DATA]…" at bounding box center [402, 148] width 616 height 403
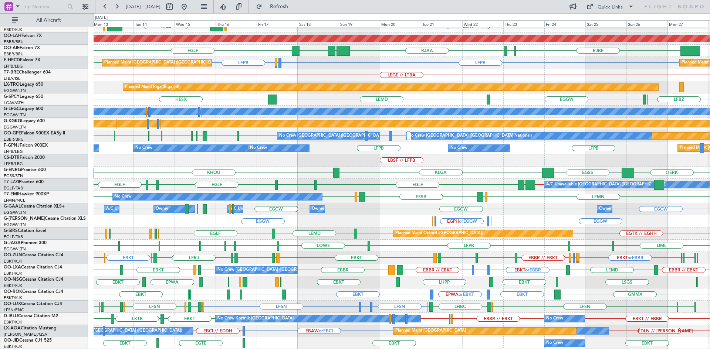
click at [523, 296] on div "LFMN [GEOGRAPHIC_DATA] EBKT KTEB LIMC EBKT LOWS Planned Maint [GEOGRAPHIC_DATA]…" at bounding box center [402, 148] width 616 height 403
